Goal: Consume media (video, audio): Consume media (video, audio)

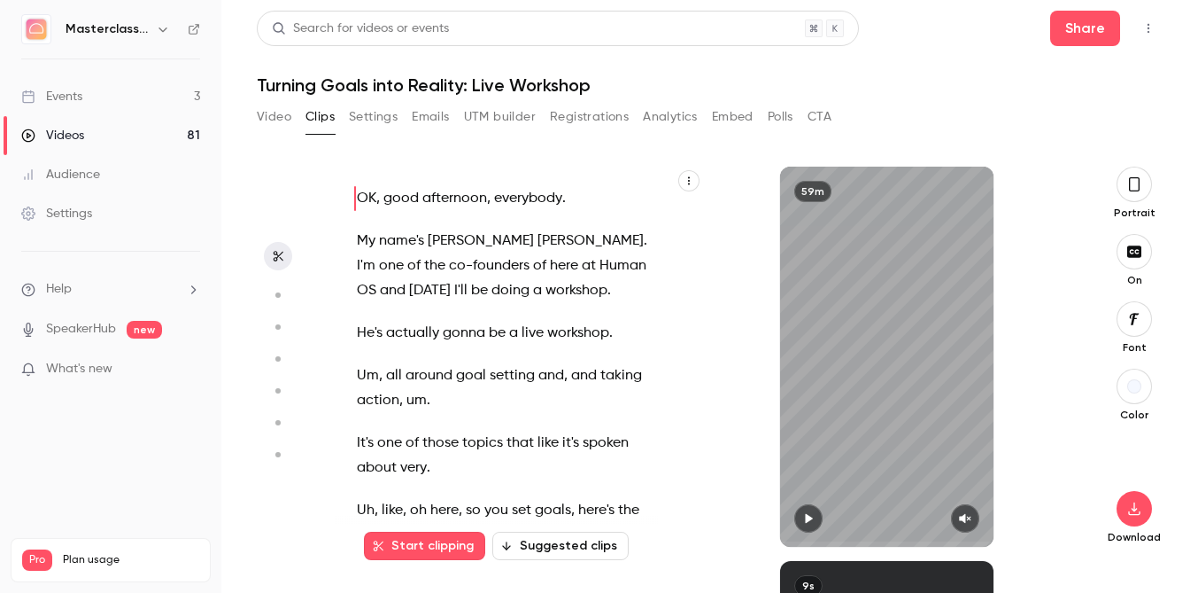
click at [90, 104] on link "Events 3" at bounding box center [110, 96] width 221 height 39
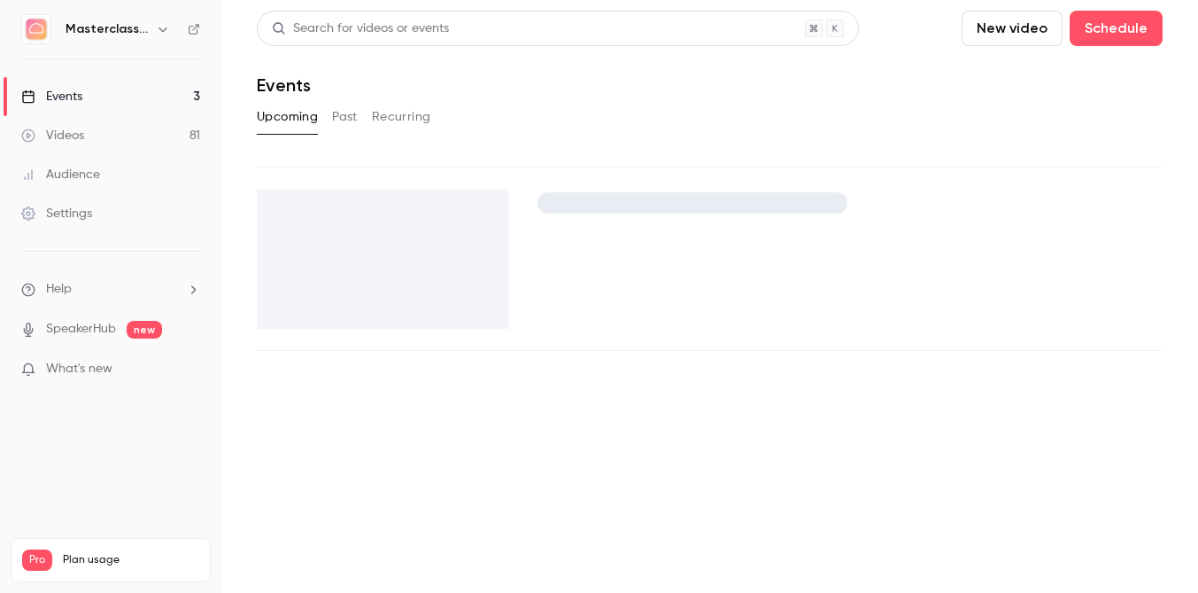
click at [81, 130] on div "Videos" at bounding box center [52, 136] width 63 height 18
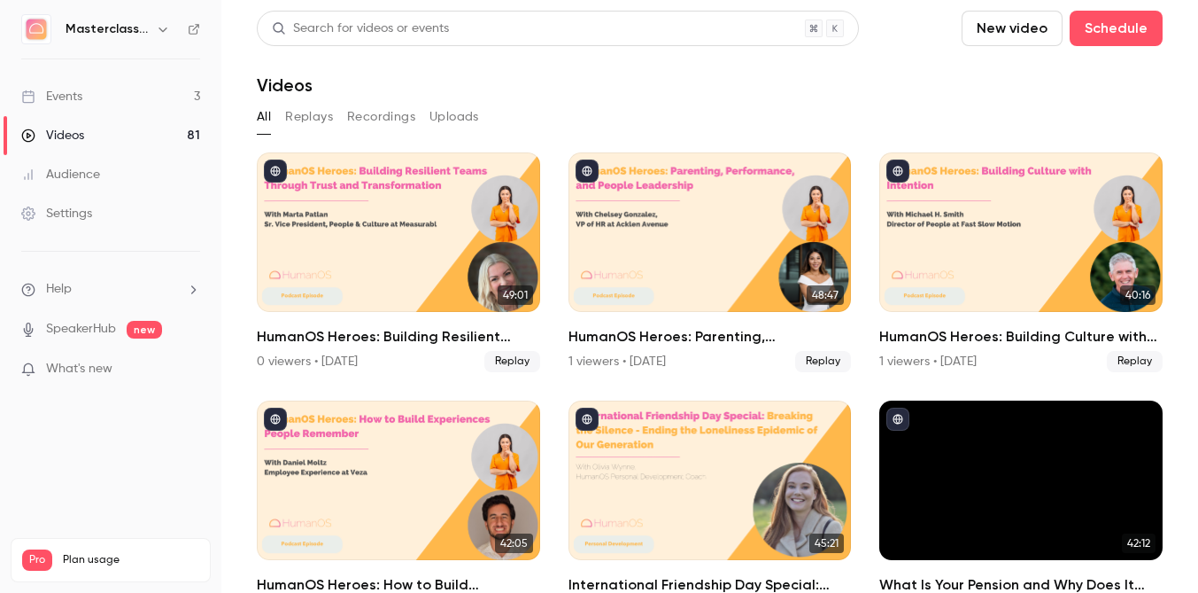
scroll to position [31, 0]
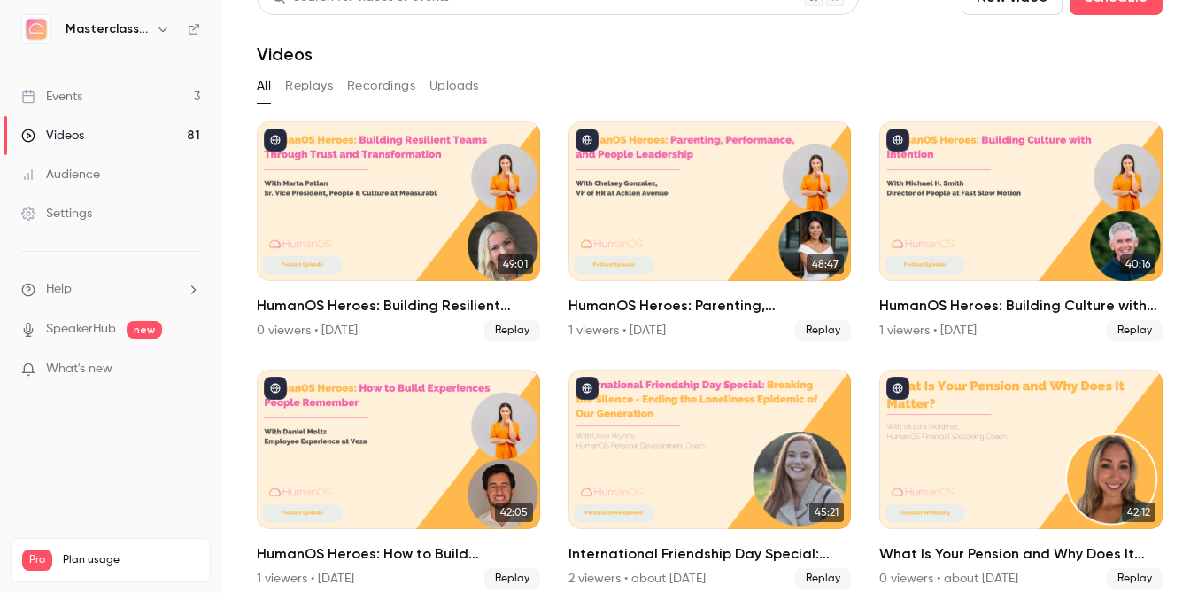
click at [662, 189] on div "HumanOS Heroes: Parenting, Performance, and People Leadership" at bounding box center [710, 200] width 283 height 159
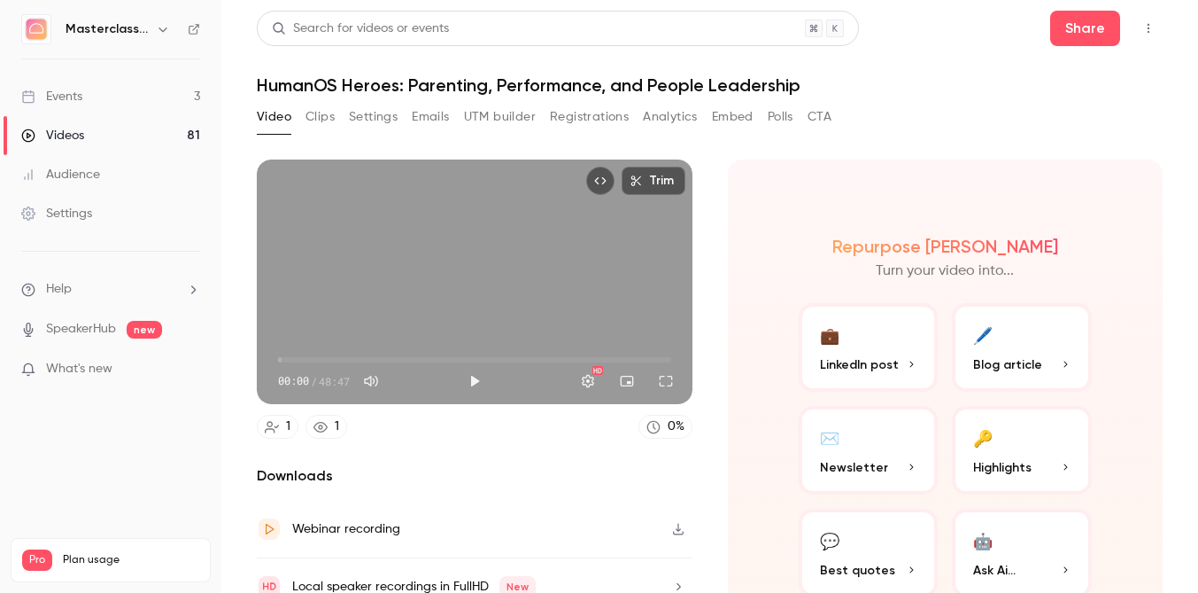
click at [303, 113] on div "Video Clips Settings Emails UTM builder Registrations Analytics Embed Polls CTA" at bounding box center [544, 117] width 575 height 28
click at [311, 116] on button "Clips" at bounding box center [320, 117] width 29 height 28
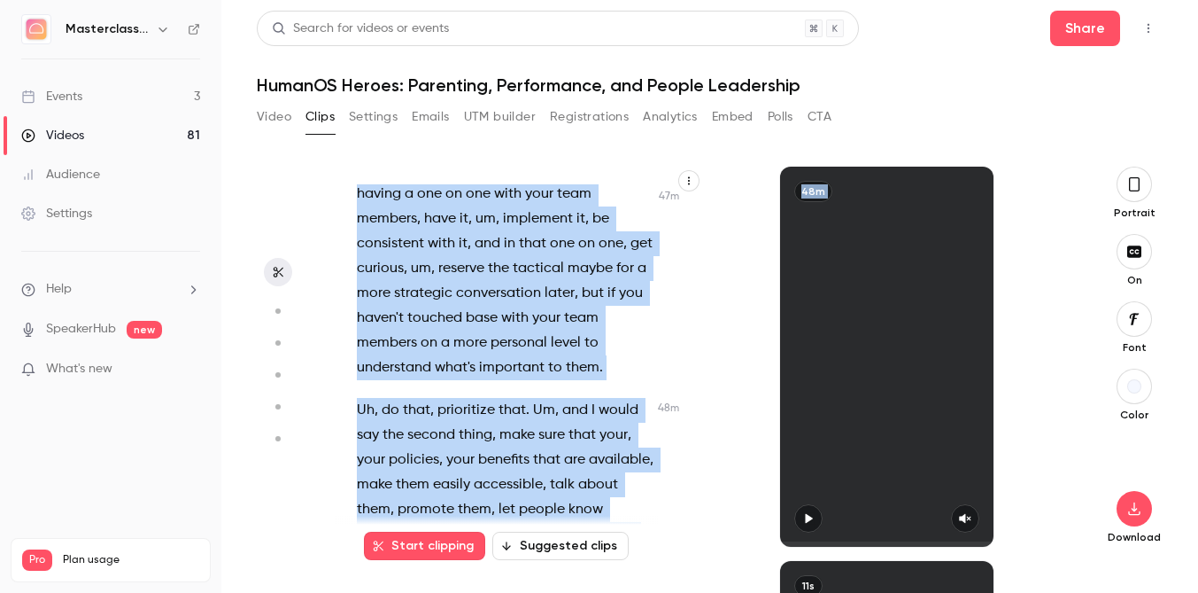
scroll to position [32088, 0]
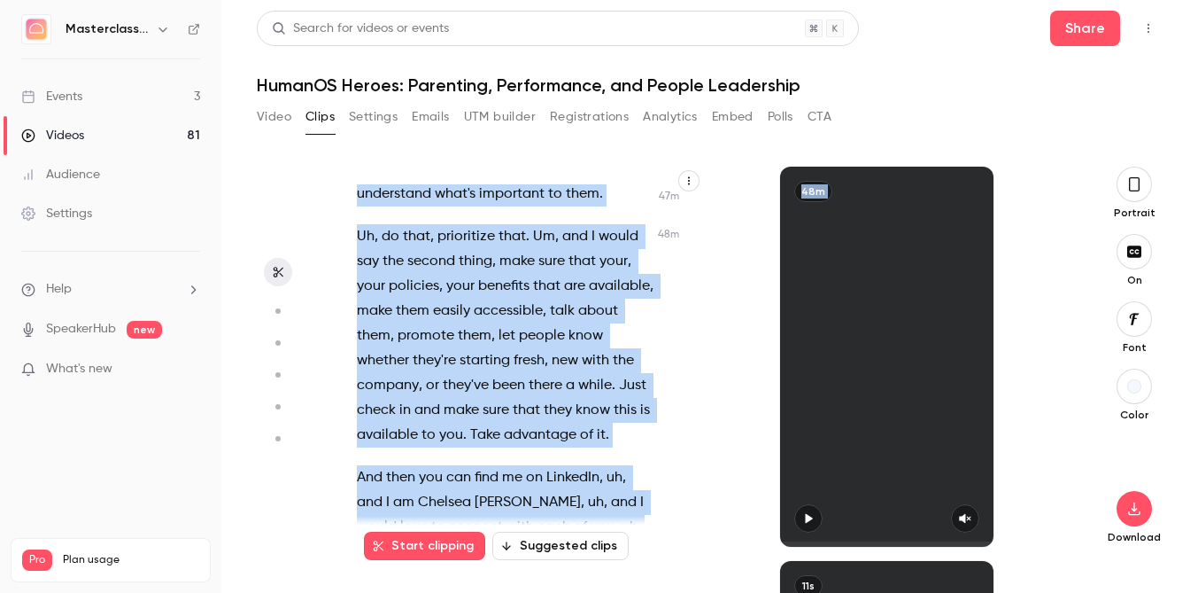
drag, startPoint x: 353, startPoint y: 268, endPoint x: 576, endPoint y: 617, distance: 413.8
click at [576, 592] on html "Masterclass Channel Events 3 Videos 81 Audience Settings Help SpeakerHub new Wh…" at bounding box center [599, 296] width 1198 height 593
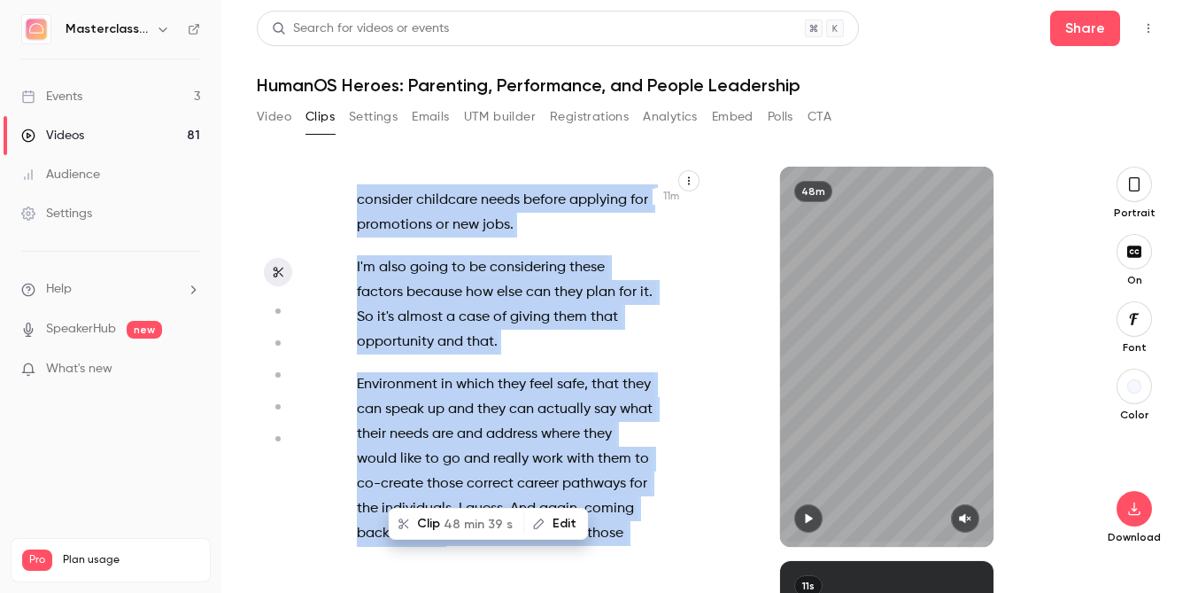
copy div "And we are live . Hello everyone , welcome back to Human OS Heroes . This seaso…"
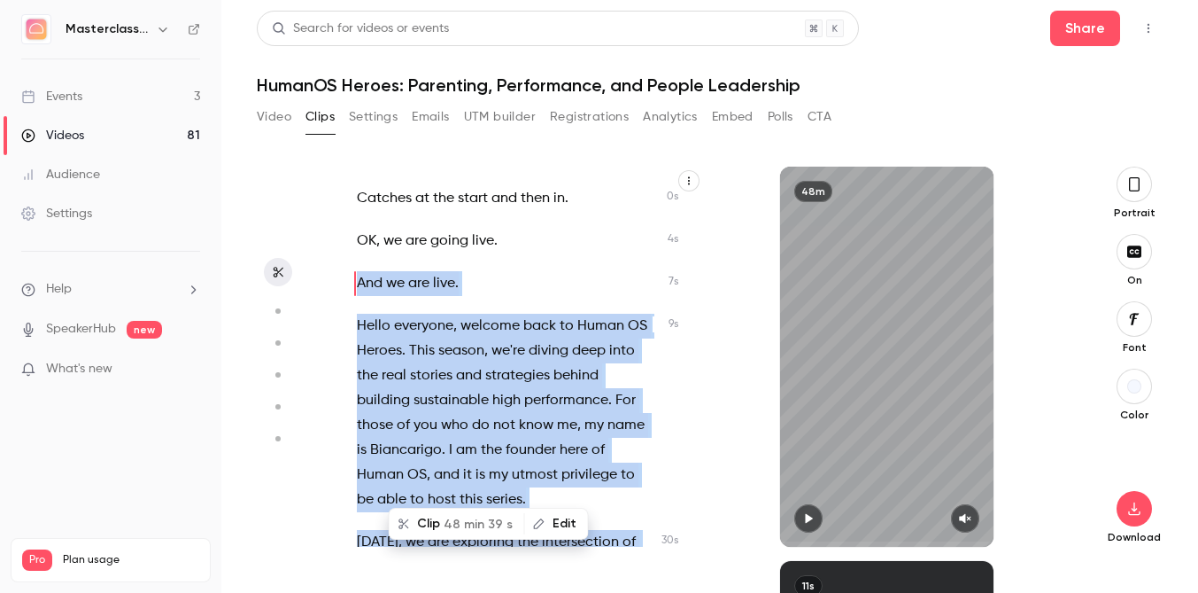
scroll to position [244, 0]
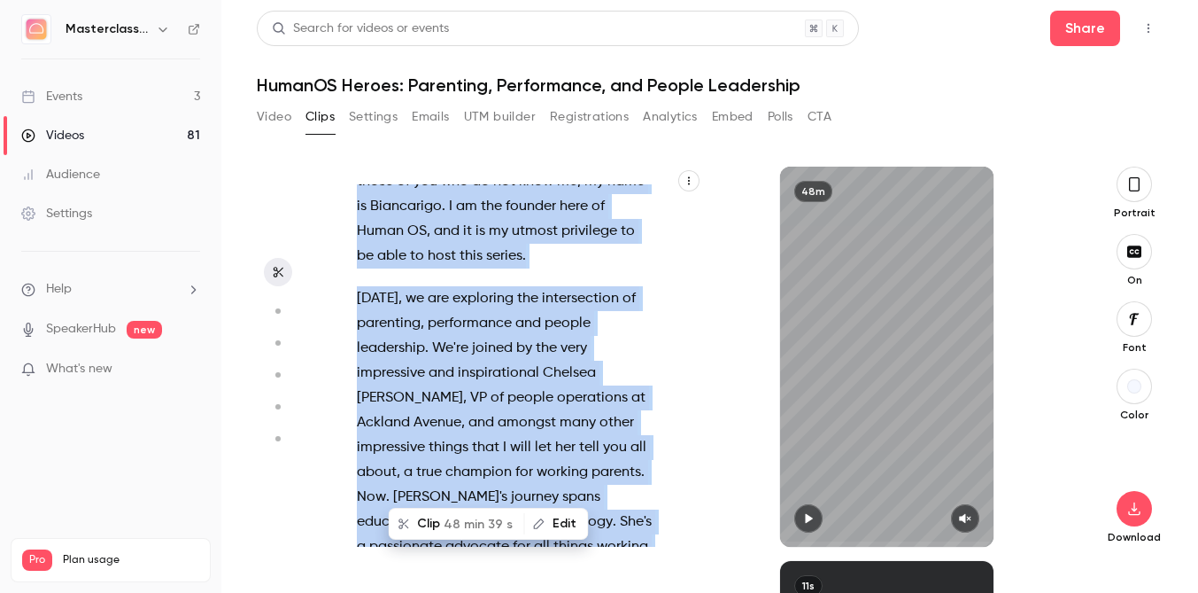
click at [272, 502] on aside at bounding box center [278, 380] width 43 height 426
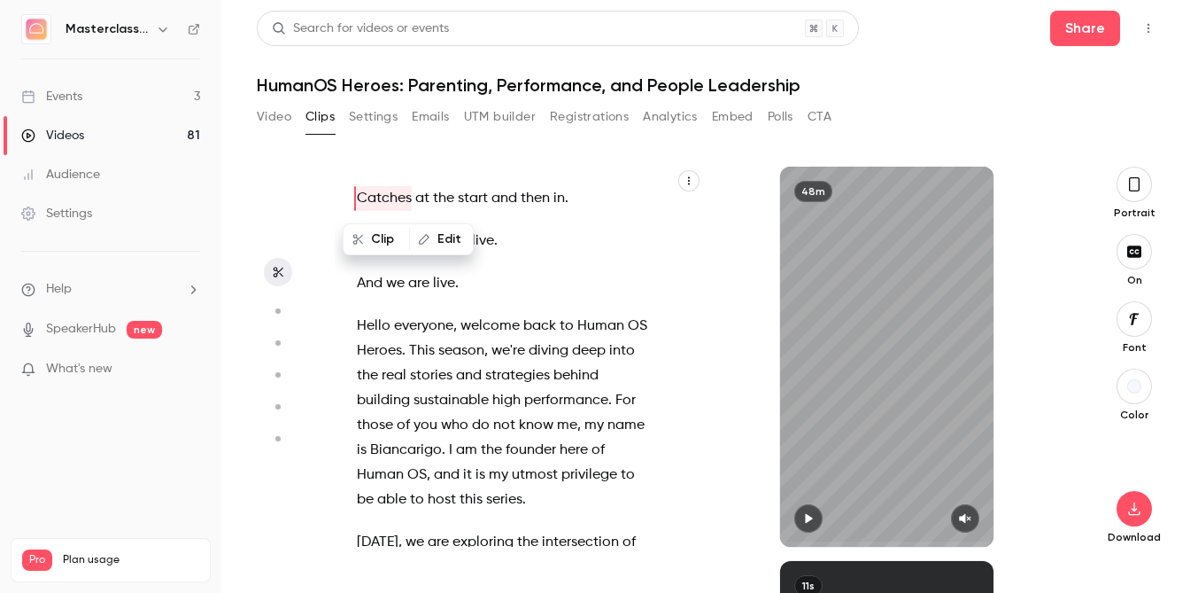
scroll to position [3392, 0]
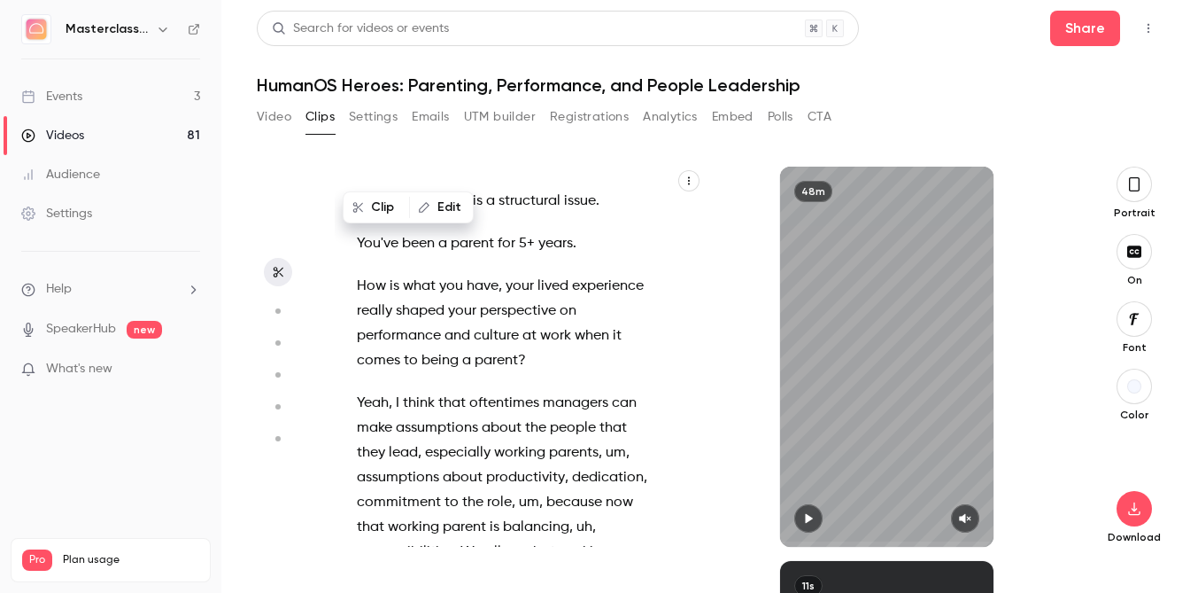
click at [393, 396] on span at bounding box center [394, 403] width 4 height 14
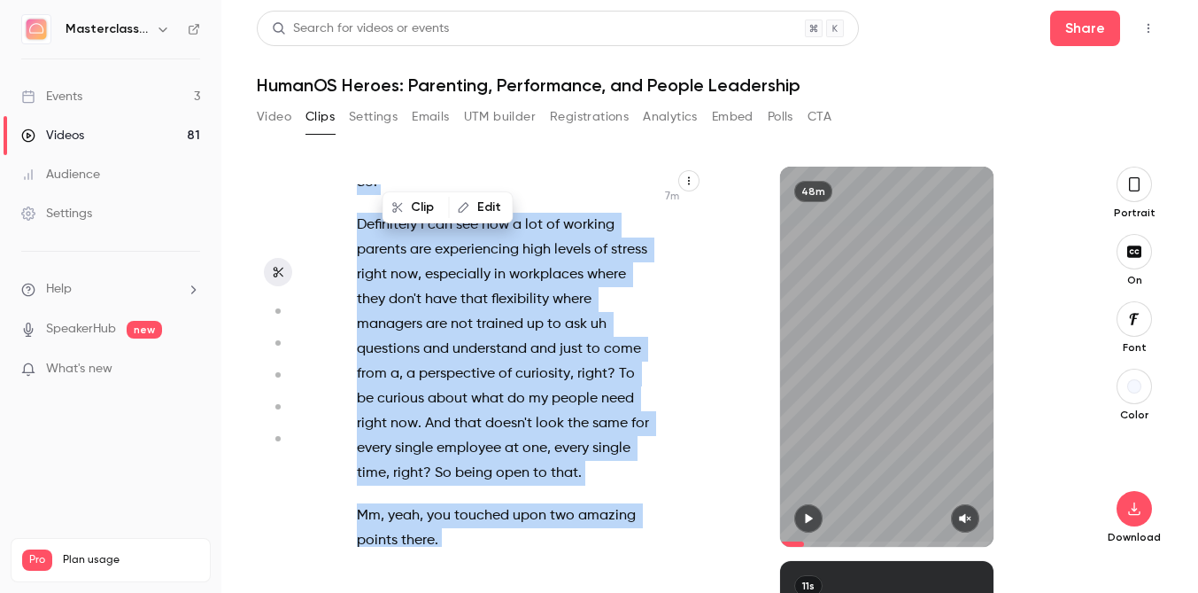
scroll to position [4902, 0]
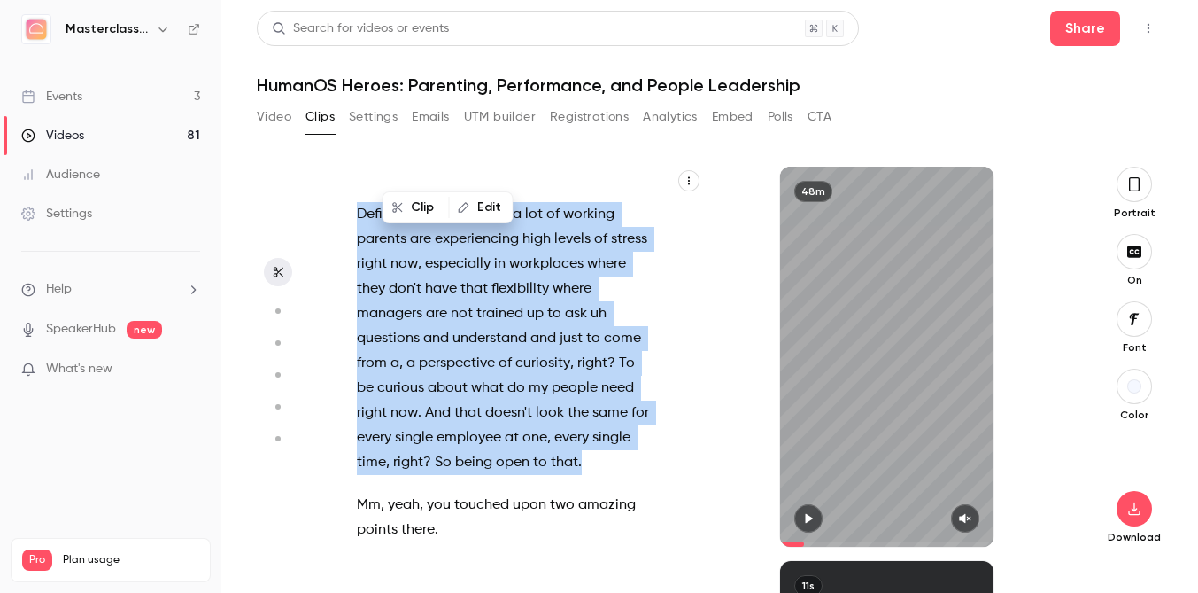
drag, startPoint x: 397, startPoint y: 359, endPoint x: 604, endPoint y: 407, distance: 212.7
click at [604, 407] on div "Catches at the start and then in . OK , we are going live . And we are live . H…" at bounding box center [515, 365] width 360 height 362
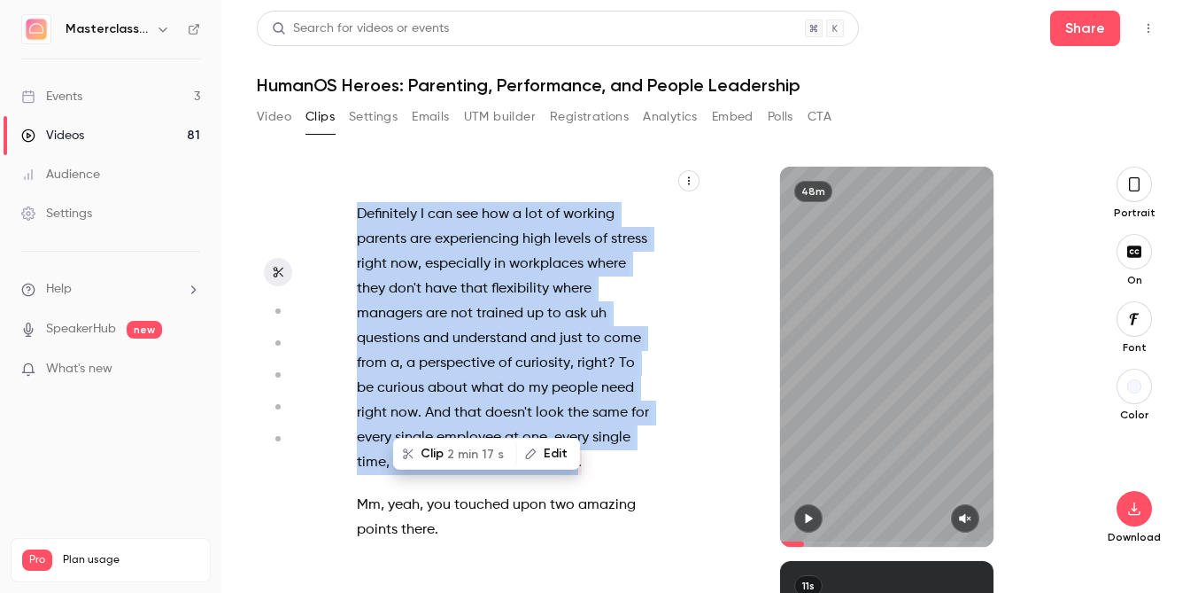
click at [482, 450] on span "2 min 17 s" at bounding box center [475, 454] width 57 height 19
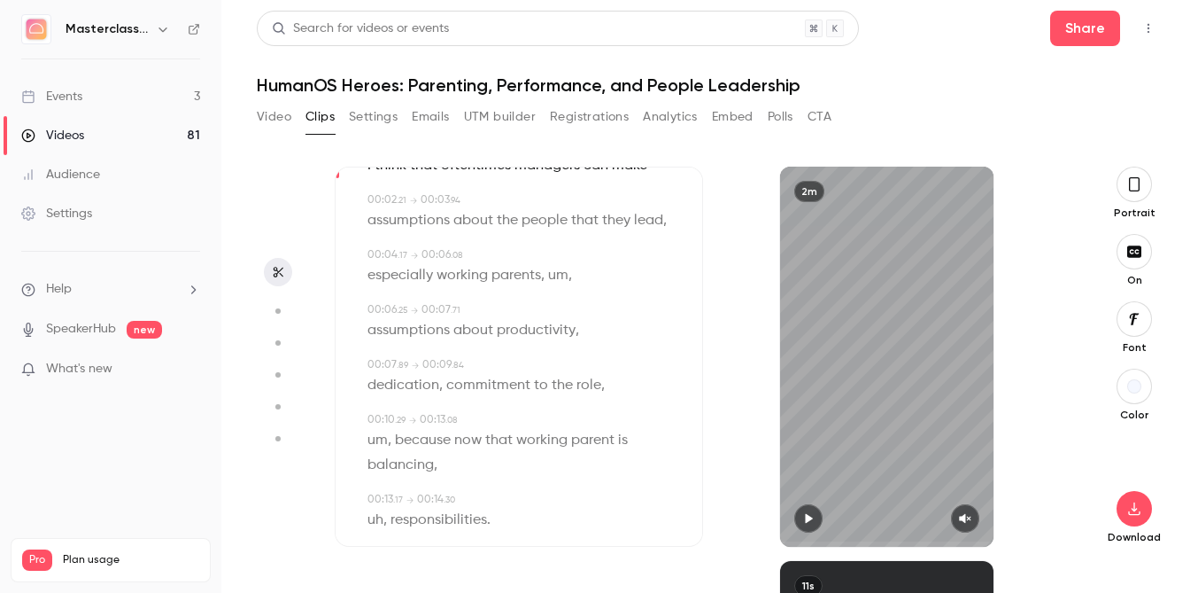
scroll to position [99, 0]
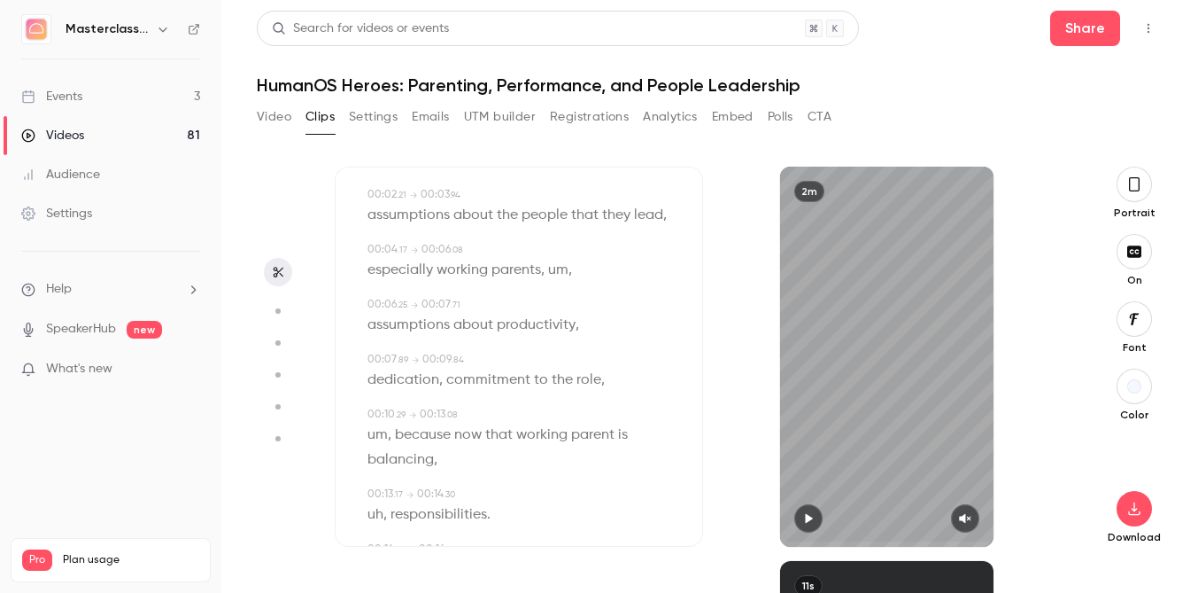
click at [559, 267] on span "um" at bounding box center [558, 270] width 20 height 25
click at [553, 305] on button "Edit" at bounding box center [552, 302] width 61 height 28
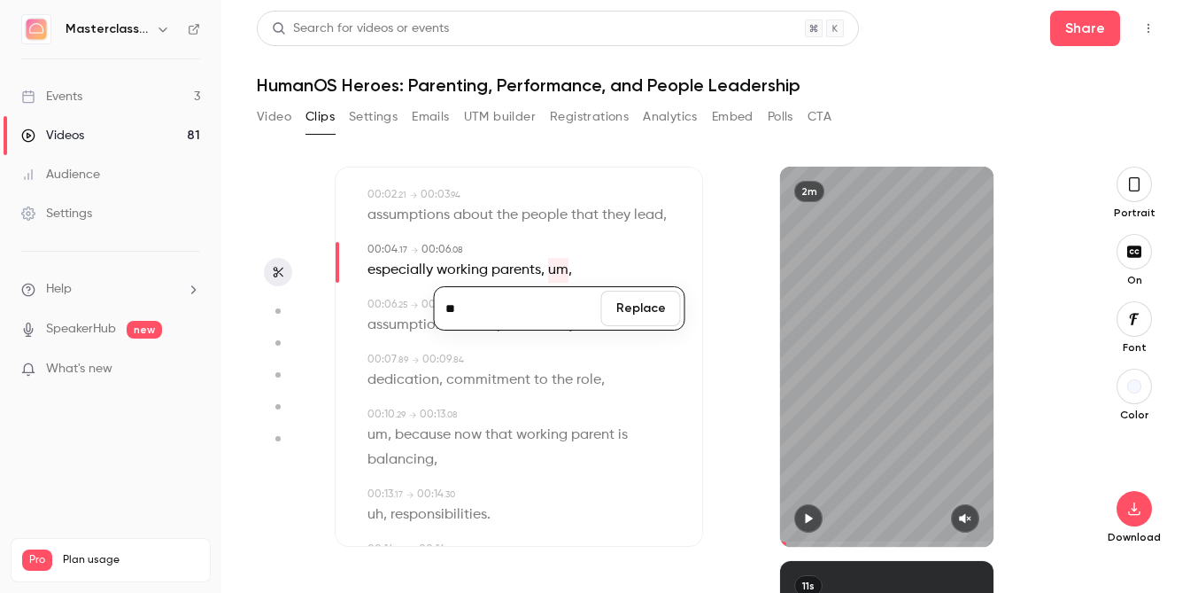
click at [644, 312] on button "Replace" at bounding box center [641, 308] width 80 height 35
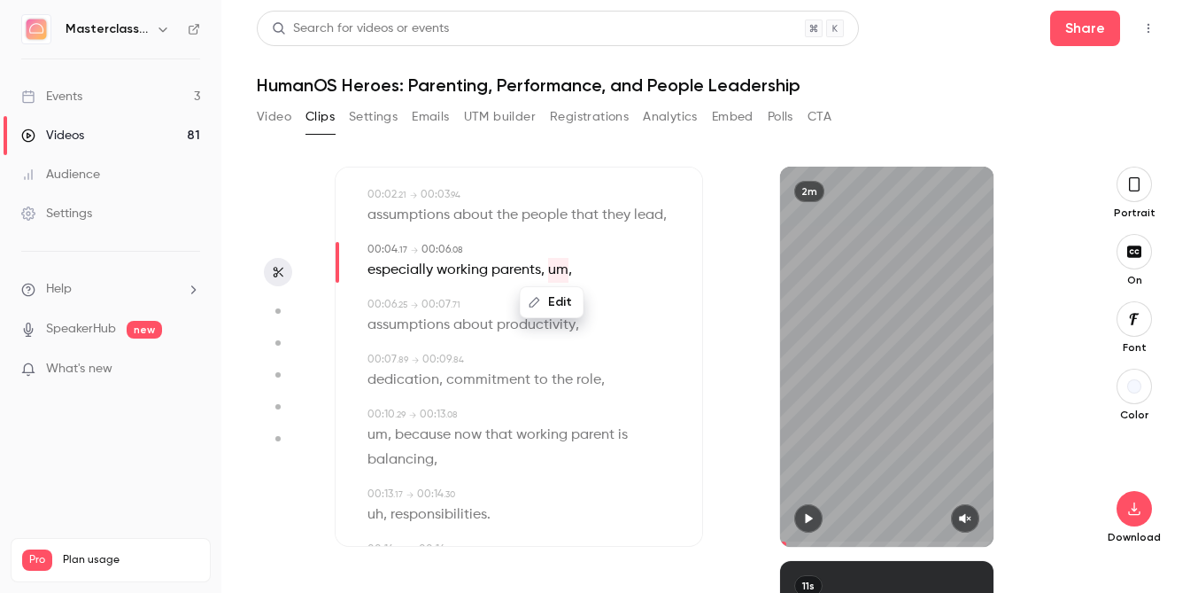
type input "***"
click at [563, 316] on div "Edit" at bounding box center [552, 302] width 65 height 32
click at [552, 276] on span "um" at bounding box center [558, 270] width 20 height 25
click at [532, 302] on icon "button" at bounding box center [535, 302] width 11 height 11
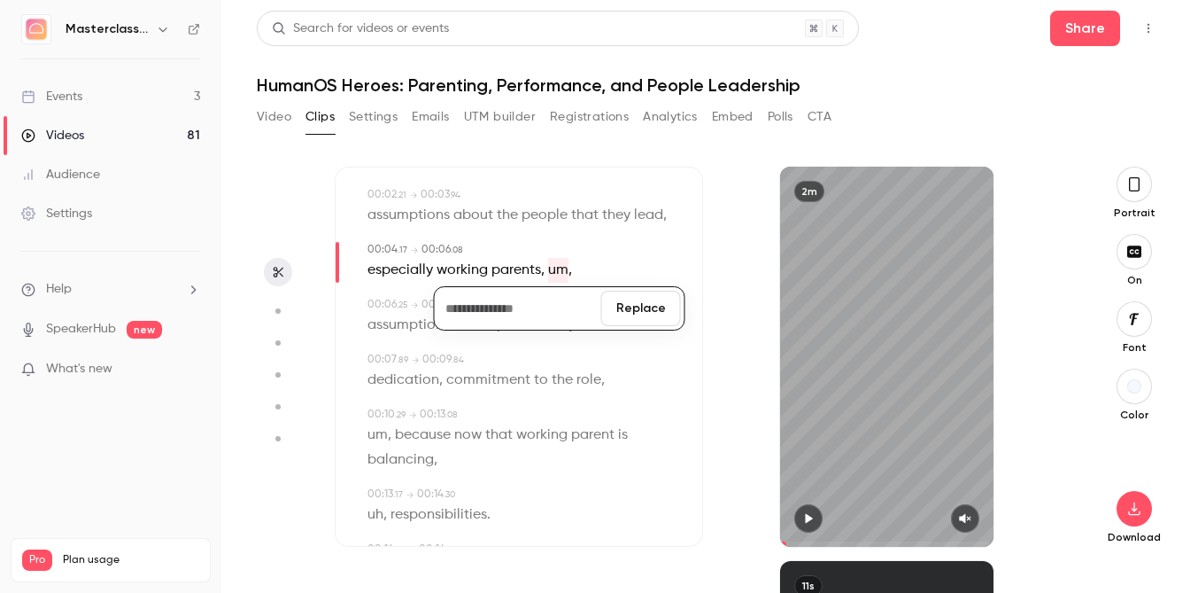
click at [624, 321] on button "Replace" at bounding box center [641, 308] width 80 height 35
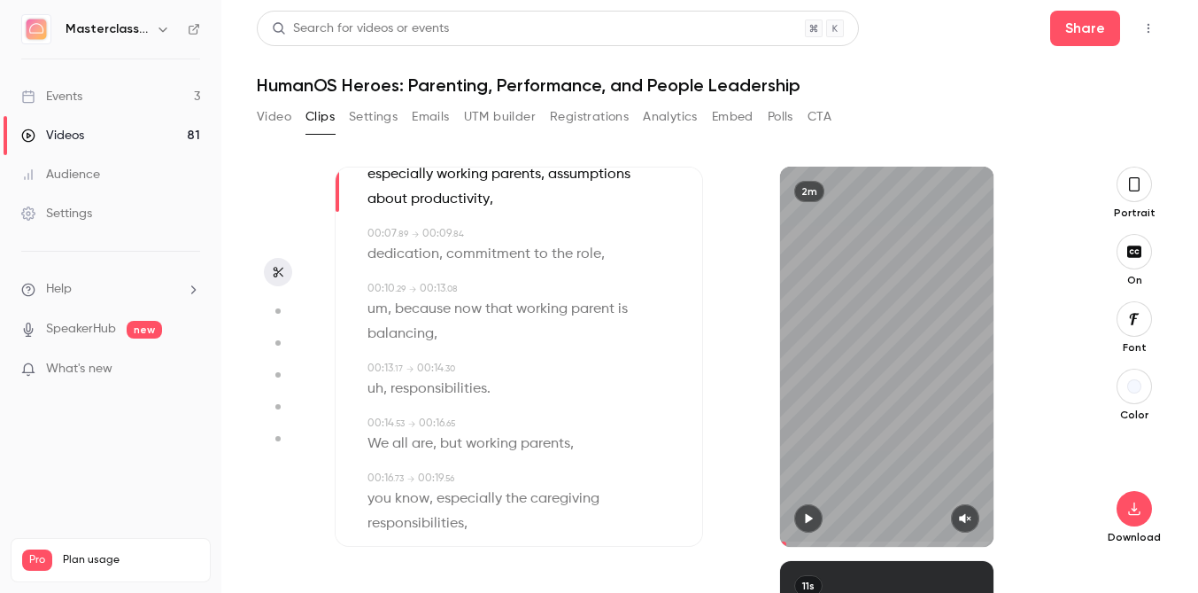
scroll to position [231, 0]
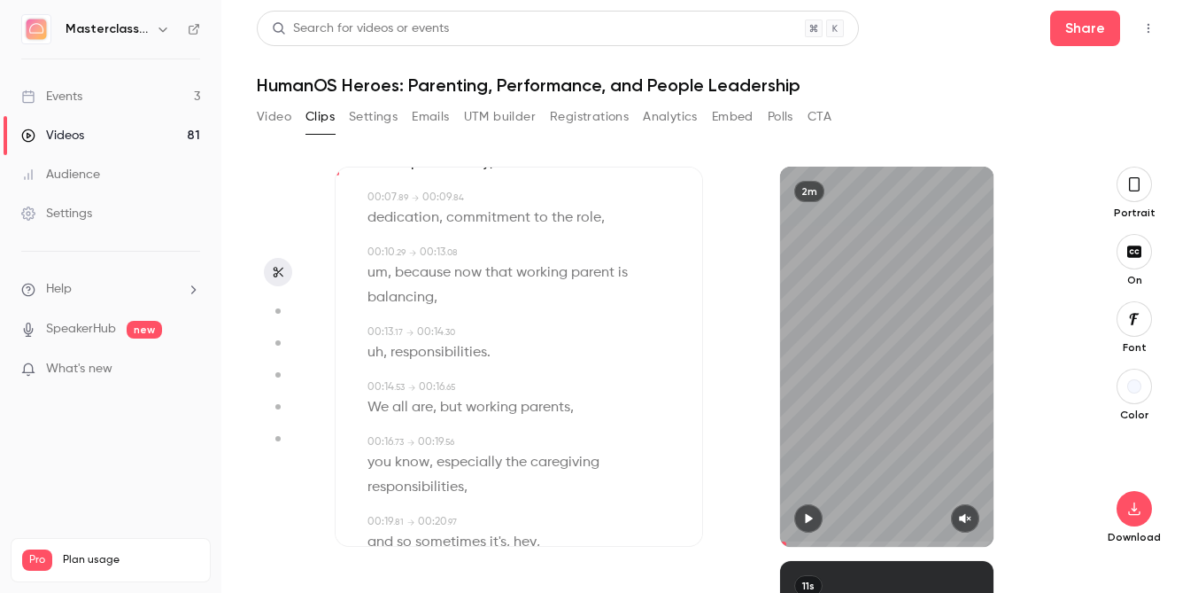
click at [374, 277] on span "um" at bounding box center [378, 272] width 20 height 25
type input "****"
click at [375, 308] on button "Edit" at bounding box center [371, 305] width 61 height 28
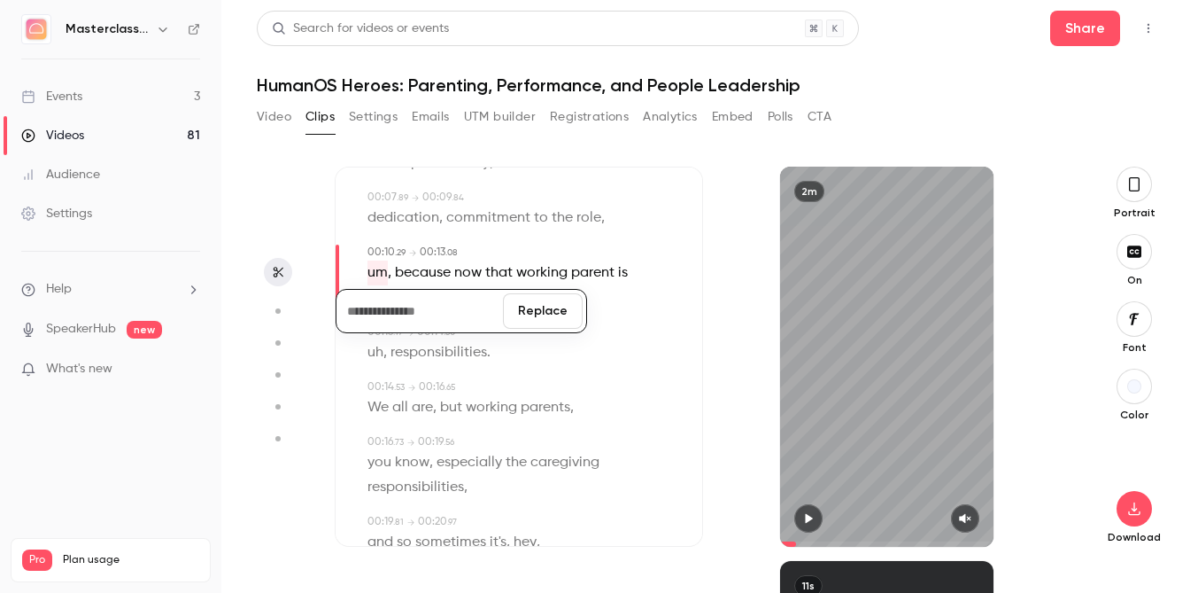
click at [562, 309] on button "Replace" at bounding box center [543, 310] width 80 height 35
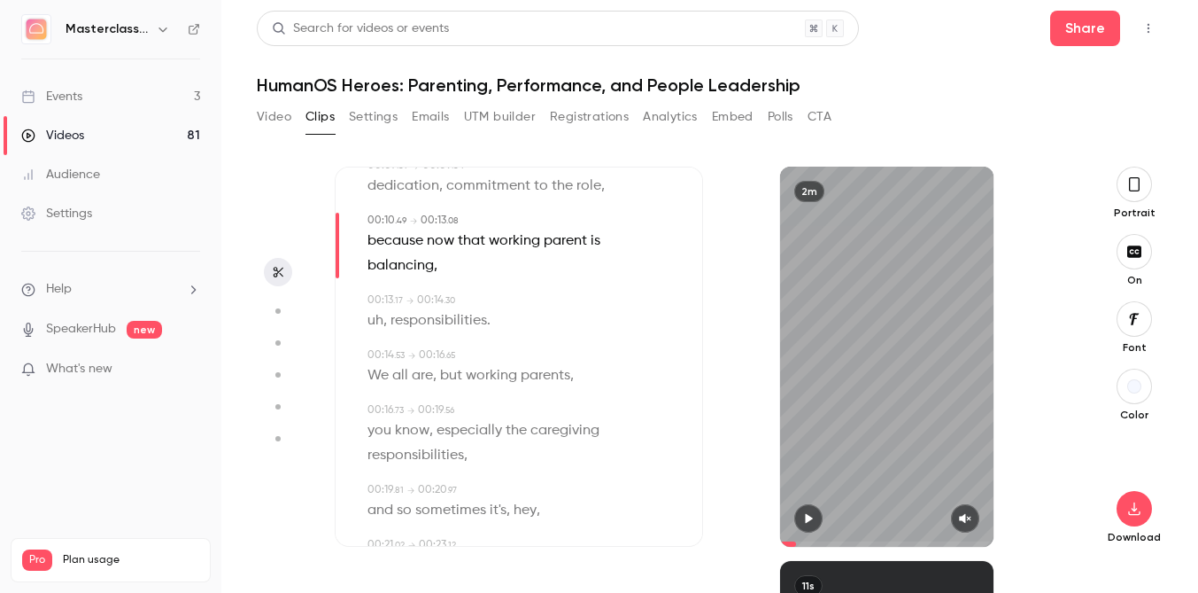
scroll to position [294, 0]
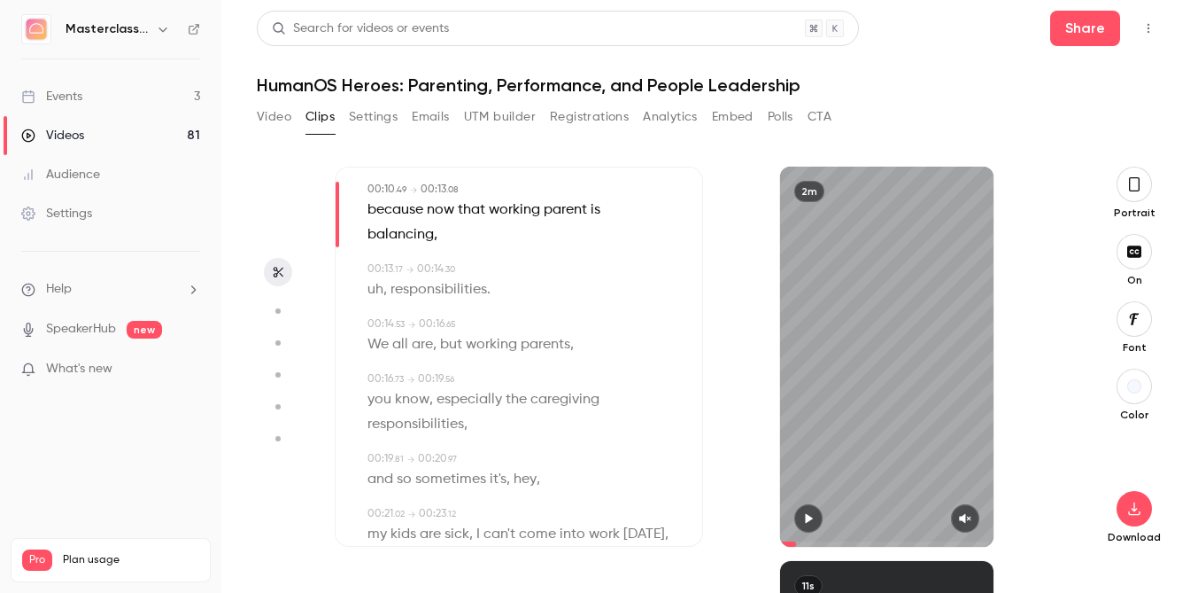
click at [380, 289] on span "uh" at bounding box center [376, 289] width 16 height 25
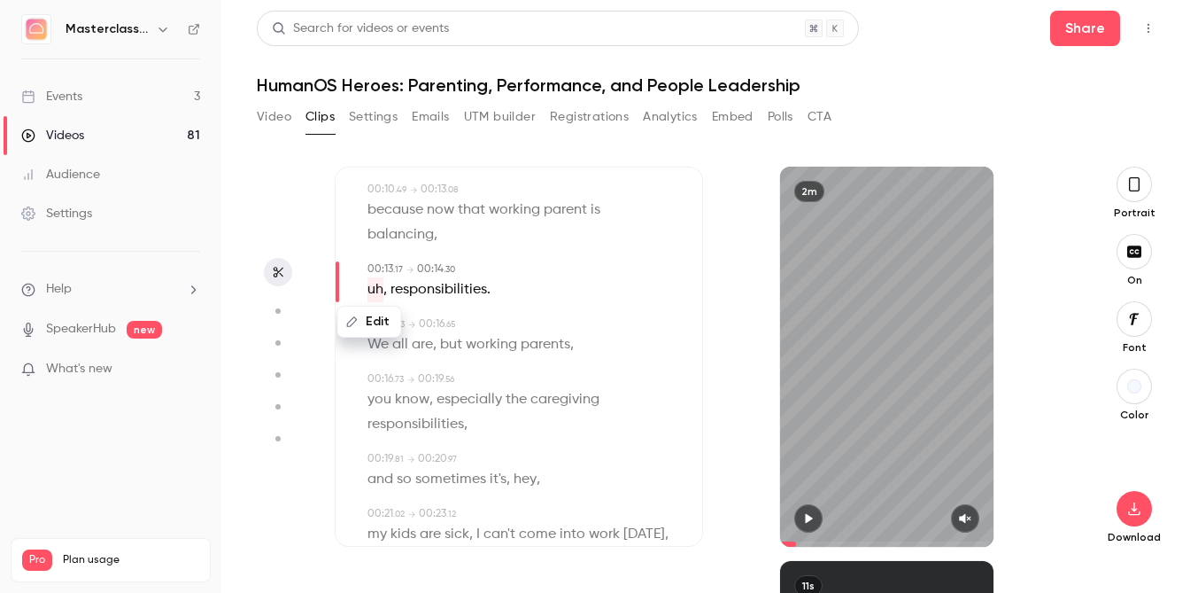
type input "****"
click at [380, 319] on button "Edit" at bounding box center [369, 321] width 61 height 28
click at [548, 328] on button "Replace" at bounding box center [543, 327] width 80 height 35
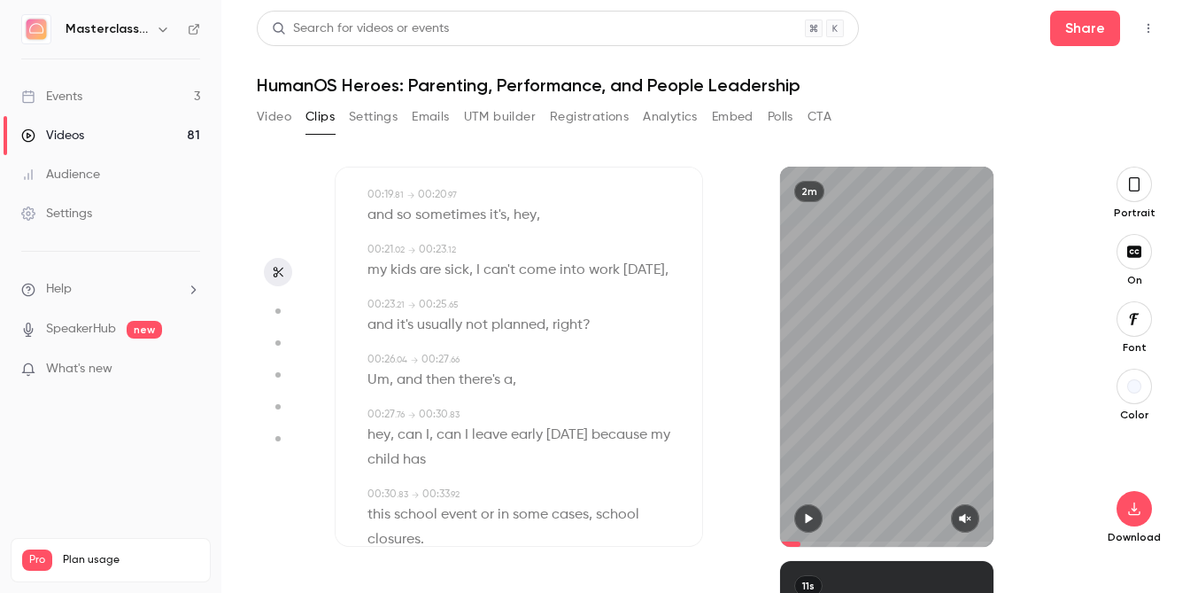
scroll to position [560, 0]
click at [379, 385] on span "Um" at bounding box center [379, 378] width 22 height 25
type input "**"
click at [379, 412] on button "Edit" at bounding box center [372, 410] width 61 height 28
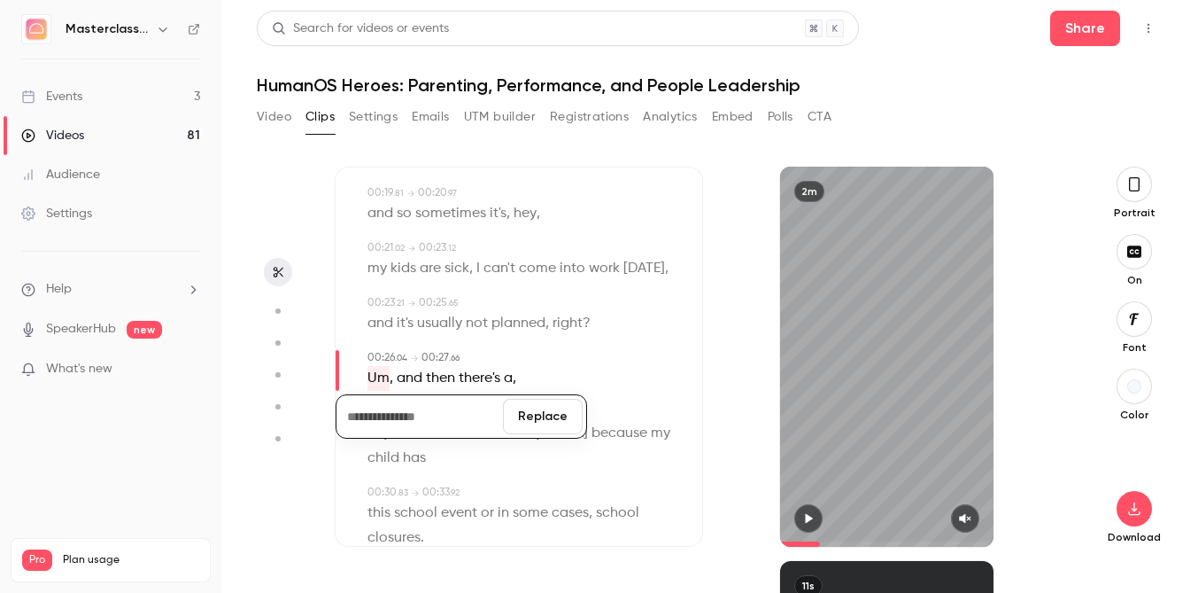
click at [528, 420] on button "Replace" at bounding box center [543, 416] width 80 height 35
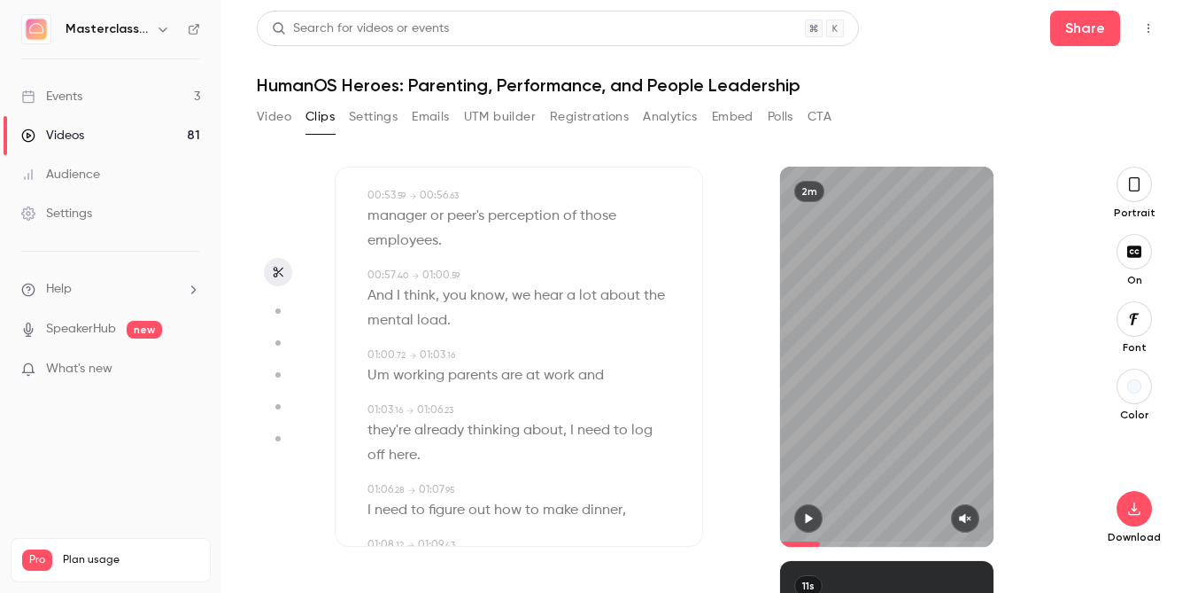
scroll to position [1431, 0]
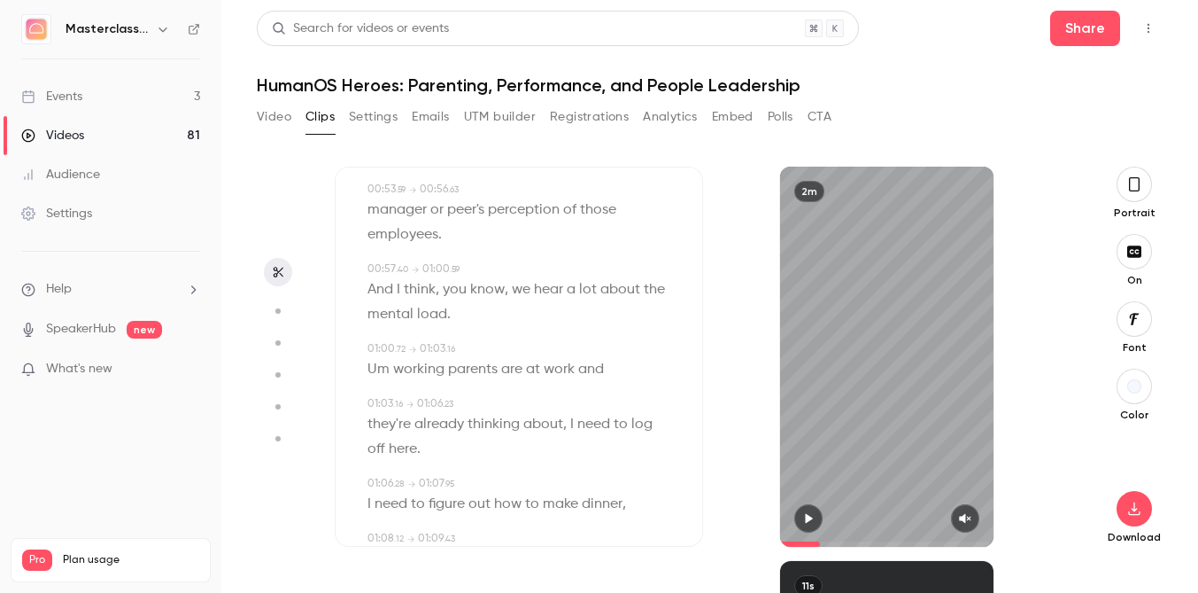
click at [375, 368] on span "Um" at bounding box center [379, 369] width 22 height 25
type input "****"
click at [360, 399] on icon "button" at bounding box center [355, 401] width 12 height 12
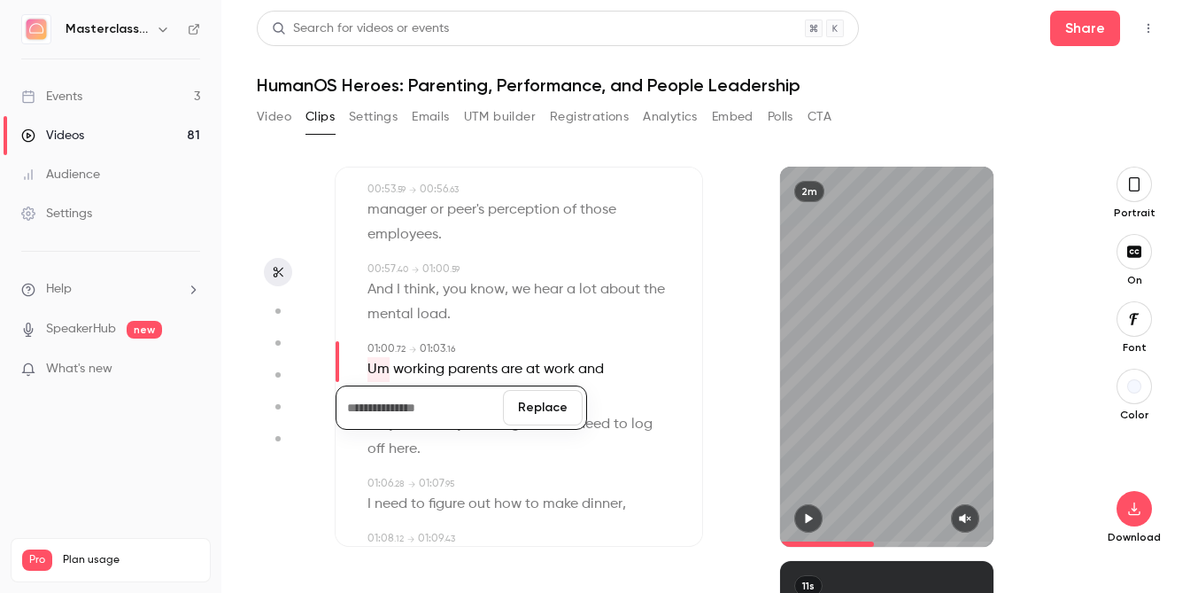
click at [537, 410] on button "Replace" at bounding box center [543, 407] width 80 height 35
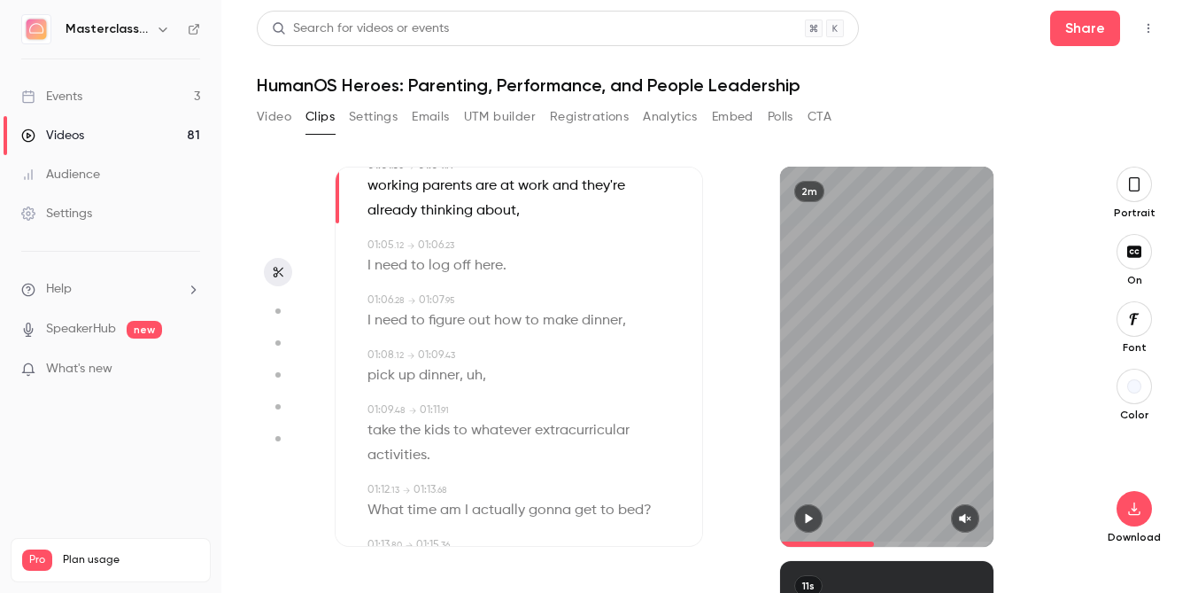
scroll to position [1624, 0]
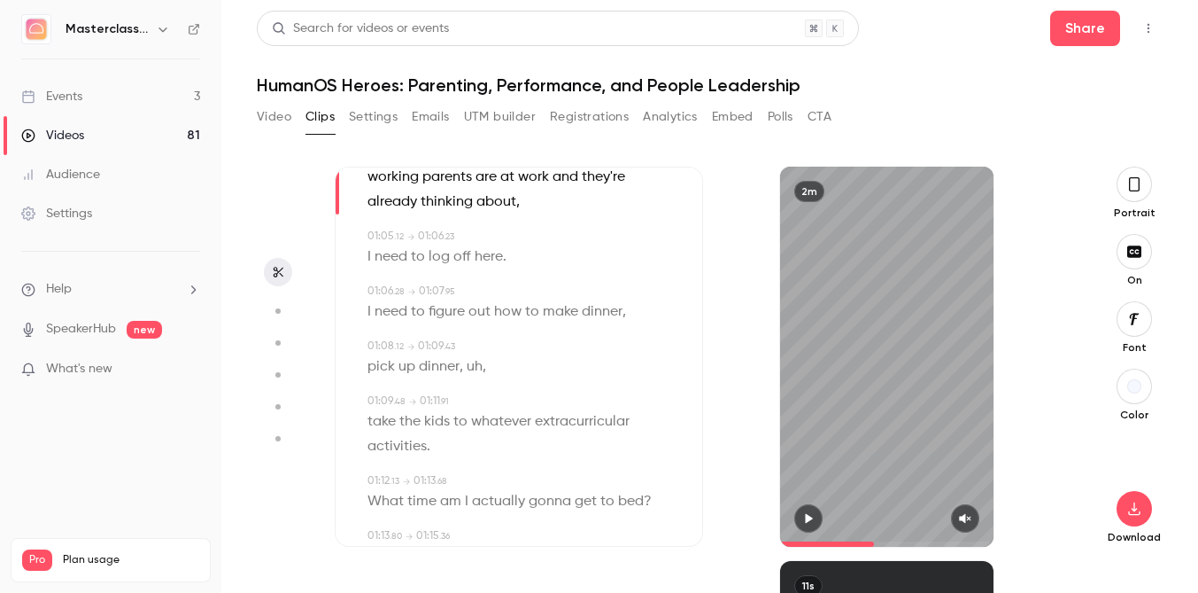
click at [478, 369] on span "uh" at bounding box center [475, 366] width 16 height 25
type input "****"
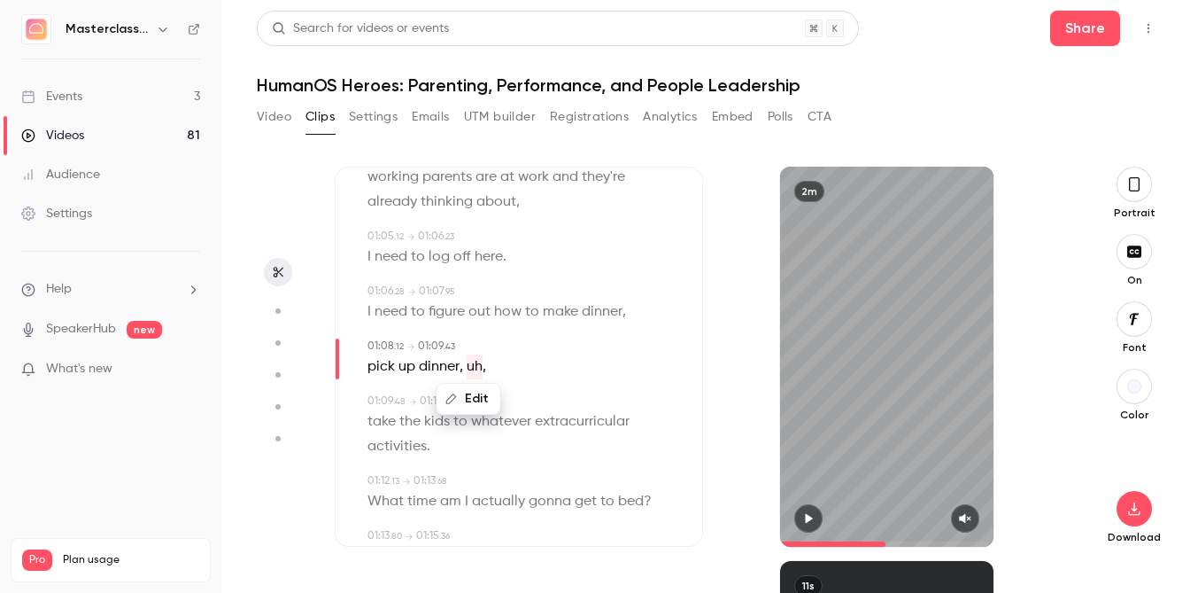
click at [457, 405] on button "Edit" at bounding box center [468, 398] width 61 height 28
type input "****"
click at [533, 397] on button "Replace" at bounding box center [558, 404] width 80 height 35
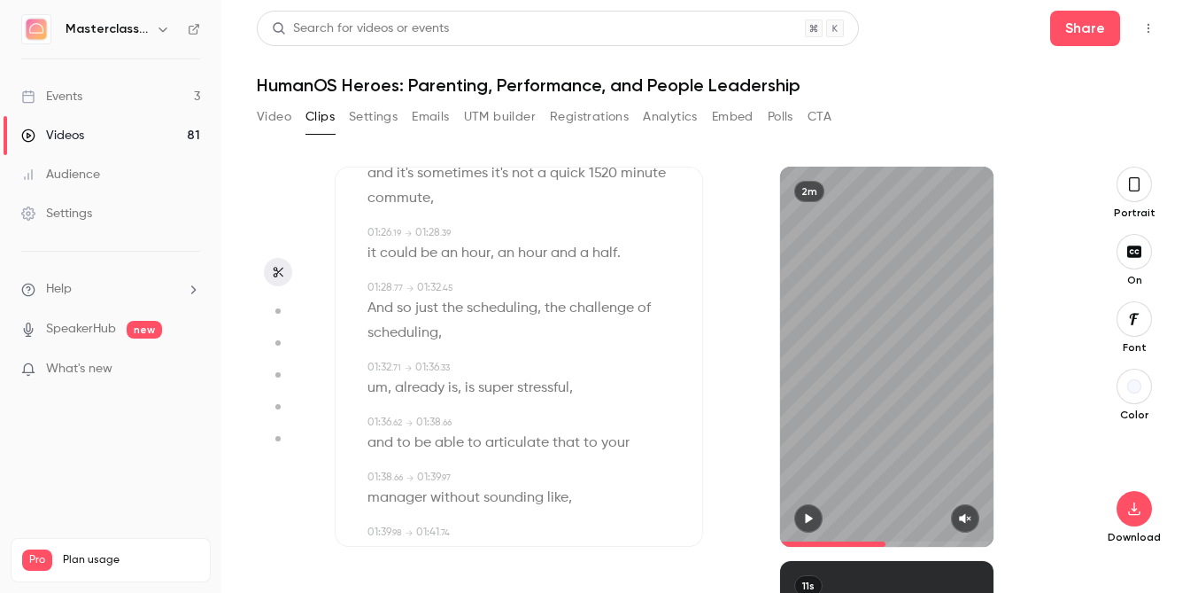
scroll to position [2284, 0]
click at [382, 373] on span "um" at bounding box center [378, 385] width 20 height 25
type input "****"
click at [379, 403] on button "Edit" at bounding box center [371, 417] width 61 height 28
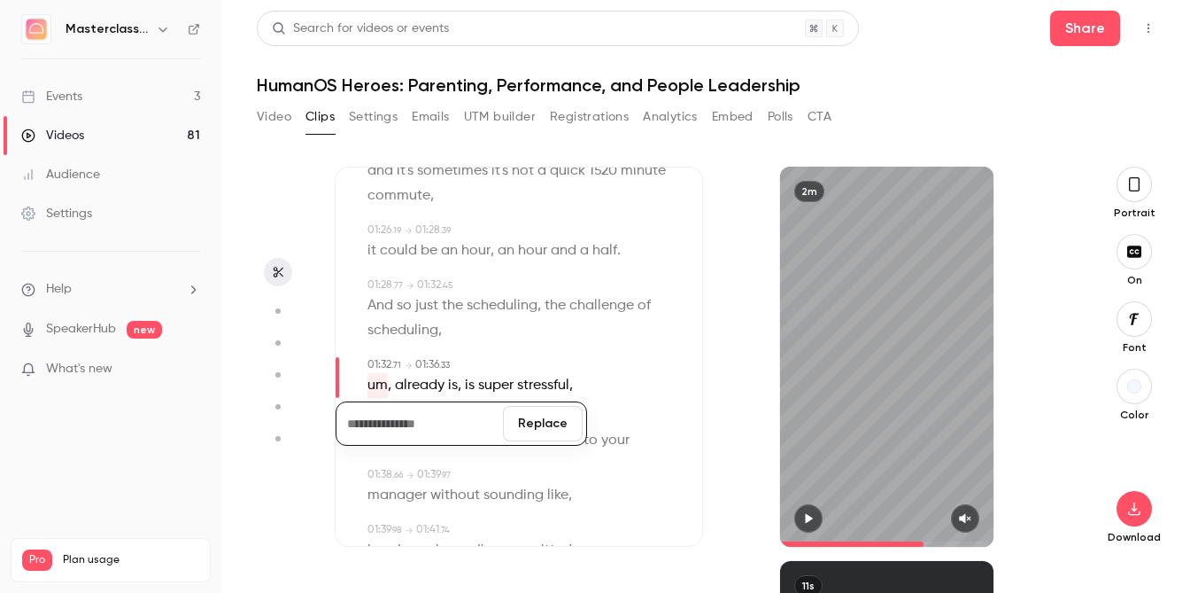
click at [521, 407] on button "Replace" at bounding box center [543, 423] width 80 height 35
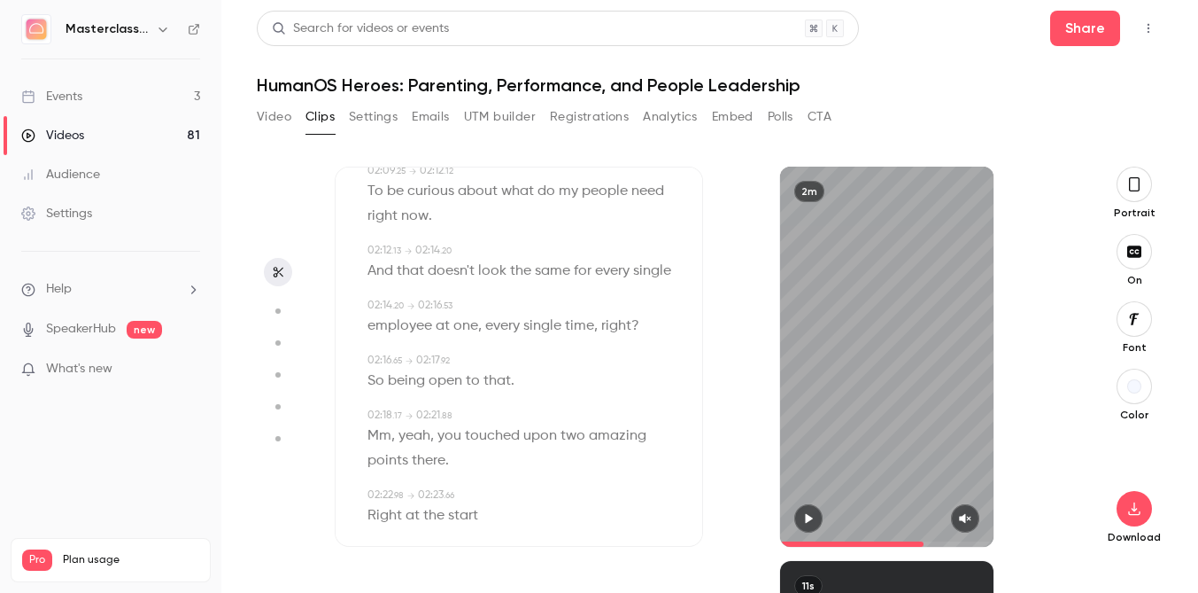
scroll to position [0, 0]
click at [1134, 179] on icon "button" at bounding box center [1135, 184] width 14 height 19
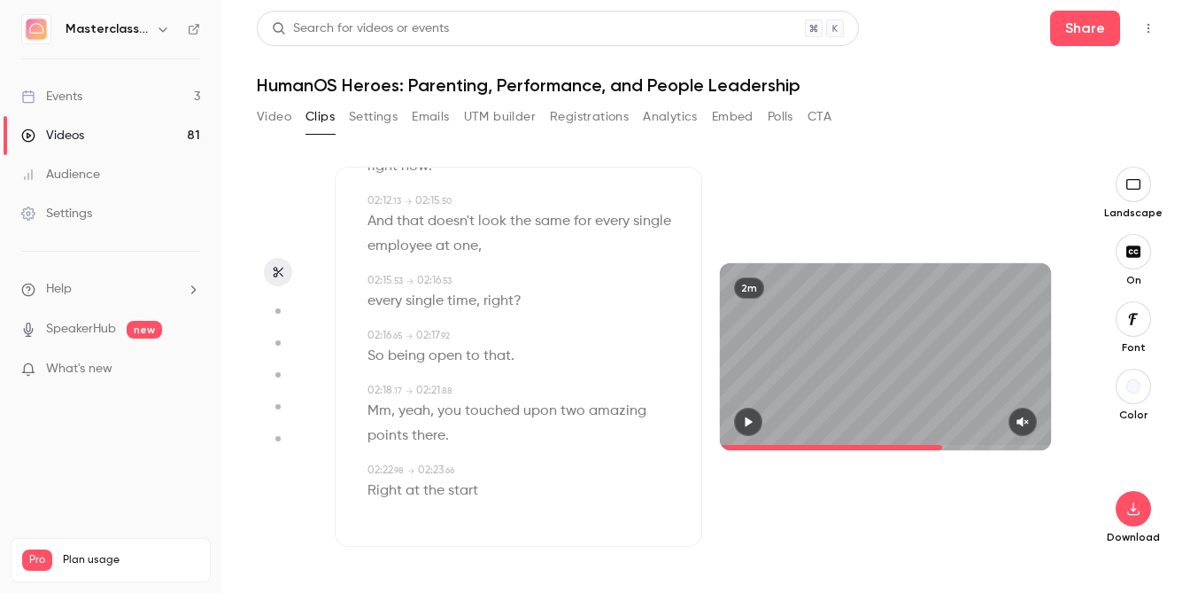
scroll to position [3020, 0]
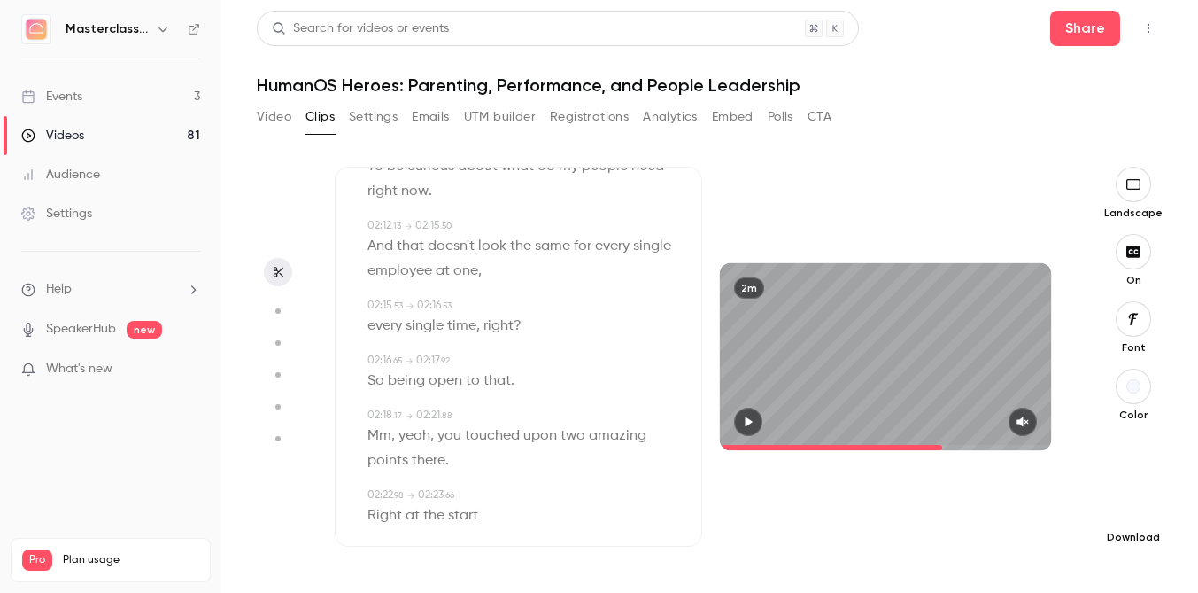
click at [1141, 518] on button "button" at bounding box center [1133, 508] width 35 height 35
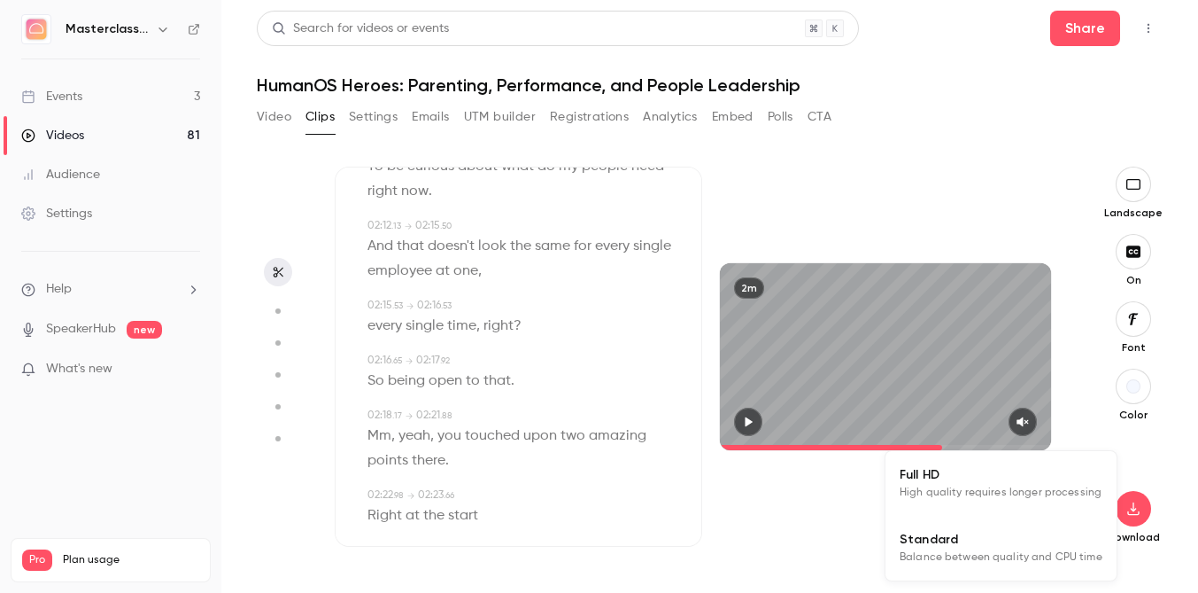
click at [1091, 506] on li "Full HD High quality requires longer processing" at bounding box center [1001, 483] width 231 height 65
type input "****"
